Goal: Information Seeking & Learning: Find specific page/section

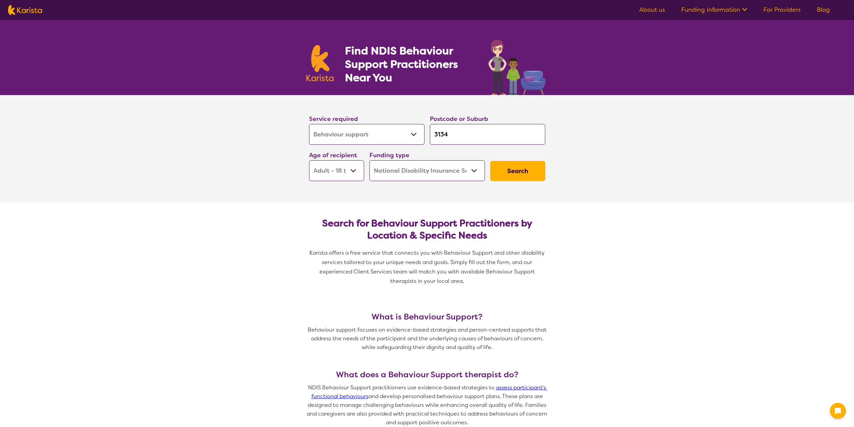
select select "Behaviour support"
select select "AD"
select select "NDIS"
select select "Behaviour support"
select select "AD"
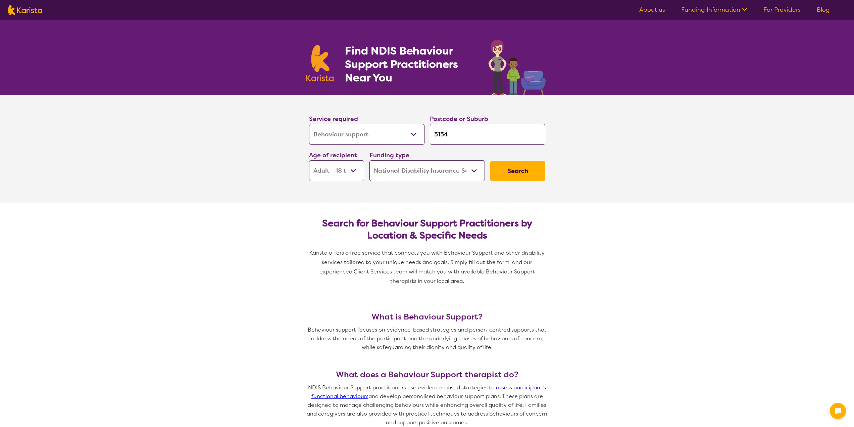
select select "NDIS"
click at [330, 131] on div "Service required Allied Health Assistant Assessment ([MEDICAL_DATA] or [MEDICAL…" at bounding box center [428, 147] width 242 height 73
type input "3"
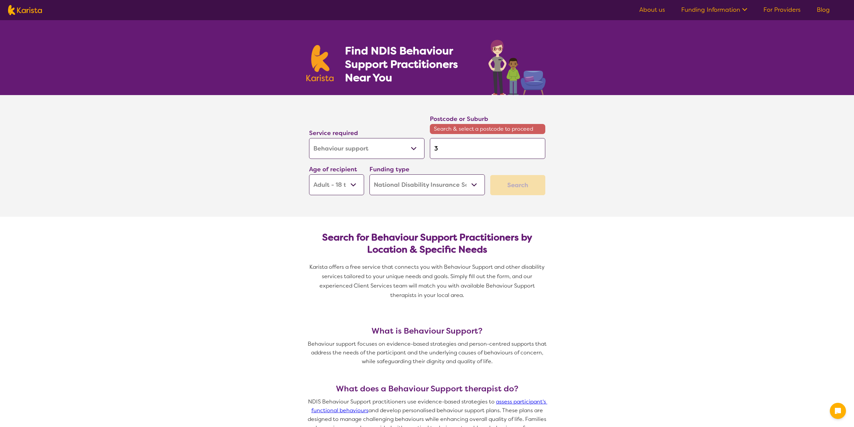
type input "31"
type input "314"
type input "3140"
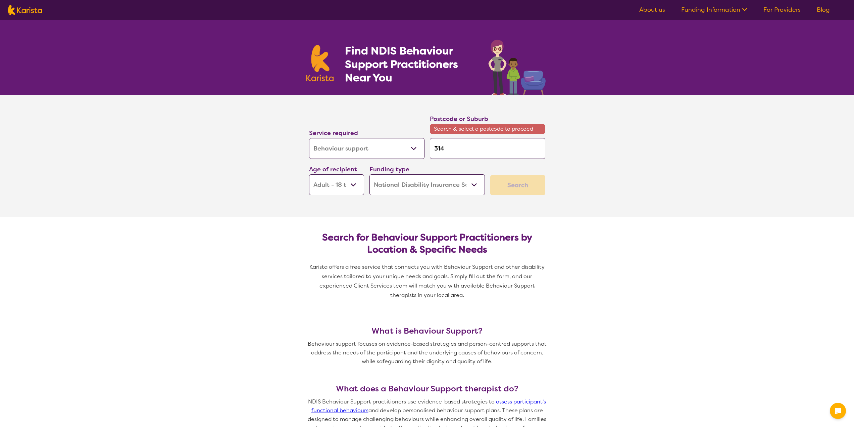
type input "3140"
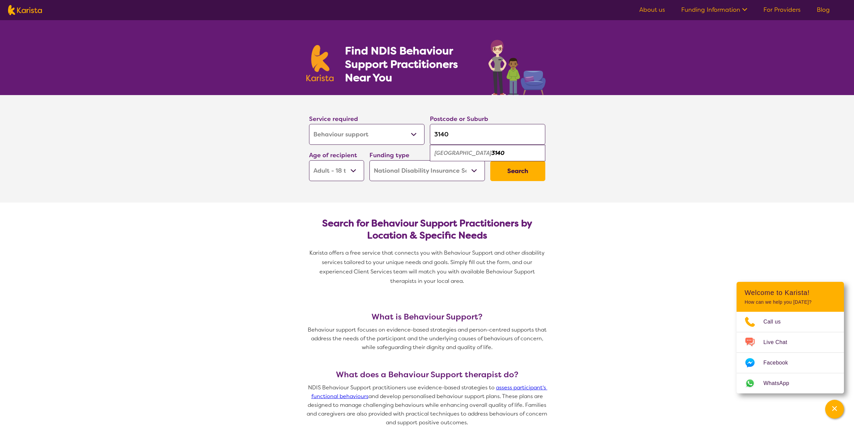
type input "3140"
click at [475, 146] on ul "Lilydale 3140" at bounding box center [487, 153] width 115 height 16
click at [474, 149] on div "Lilydale 3140" at bounding box center [487, 153] width 109 height 13
click at [510, 174] on button "Search" at bounding box center [517, 171] width 55 height 20
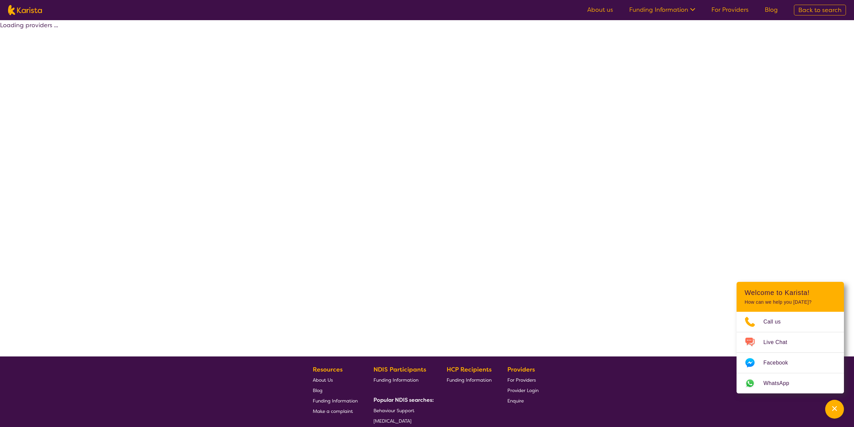
select select "by_score"
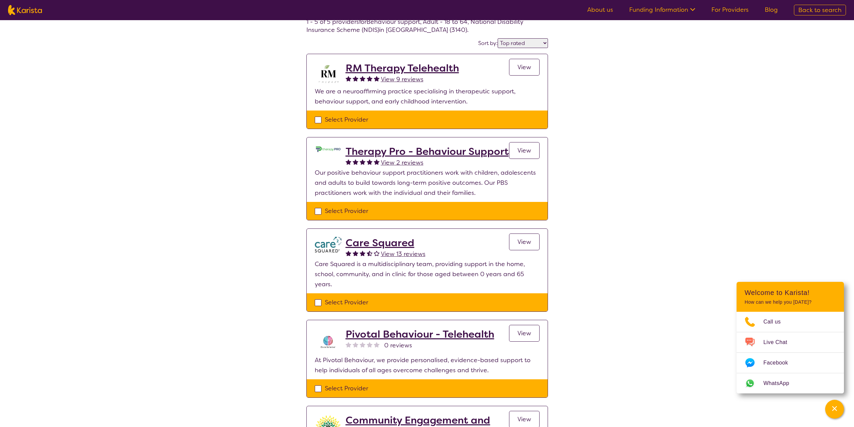
scroll to position [34, 0]
